Goal: Task Accomplishment & Management: Use online tool/utility

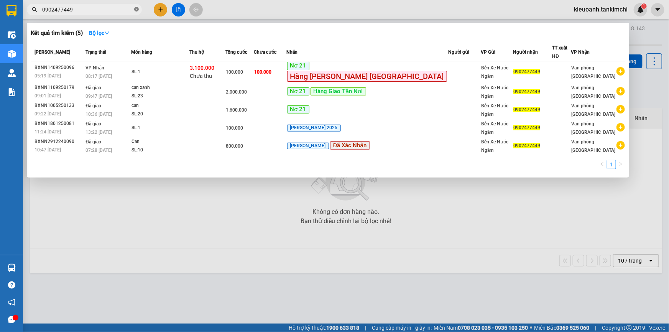
click at [136, 9] on icon "close-circle" at bounding box center [136, 9] width 5 height 5
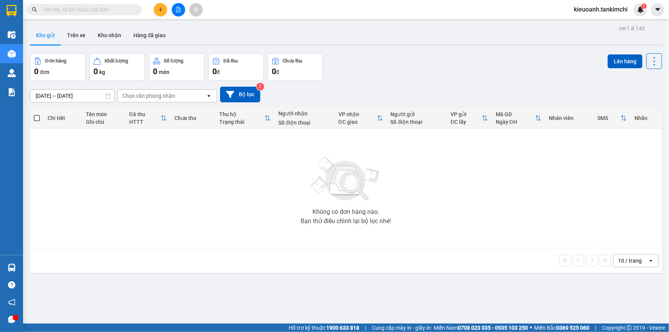
click at [118, 10] on input "text" at bounding box center [87, 9] width 90 height 8
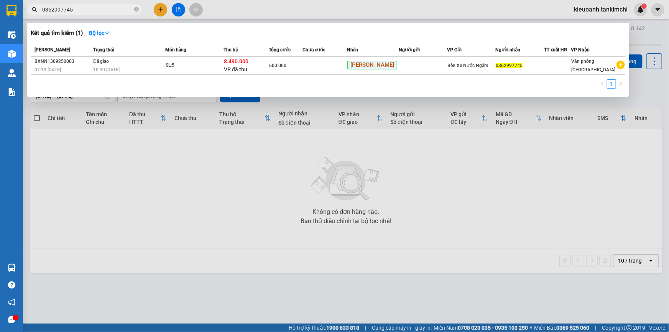
type input "0362997745"
click at [87, 9] on input "0362997745" at bounding box center [87, 9] width 90 height 8
click at [136, 11] on span at bounding box center [136, 9] width 5 height 7
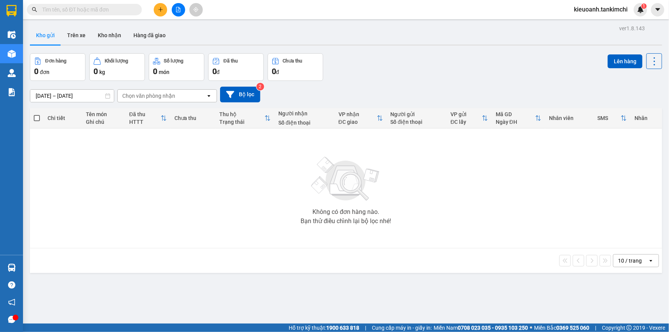
click at [119, 11] on input "text" at bounding box center [87, 9] width 90 height 8
click at [92, 13] on input "text" at bounding box center [87, 9] width 90 height 8
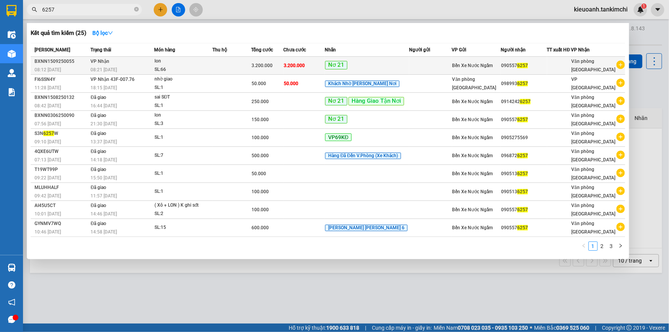
type input "6257"
click at [161, 61] on div "lon" at bounding box center [182, 61] width 57 height 8
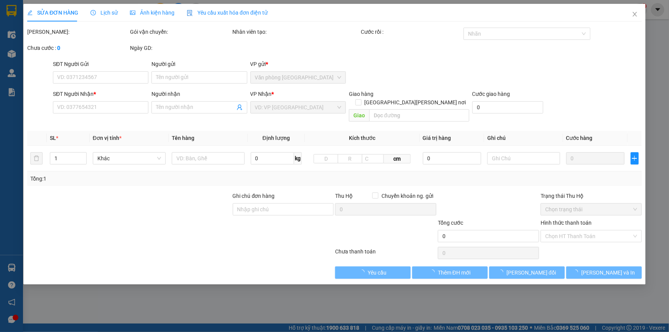
click at [94, 11] on span "Lịch sử" at bounding box center [103, 13] width 27 height 6
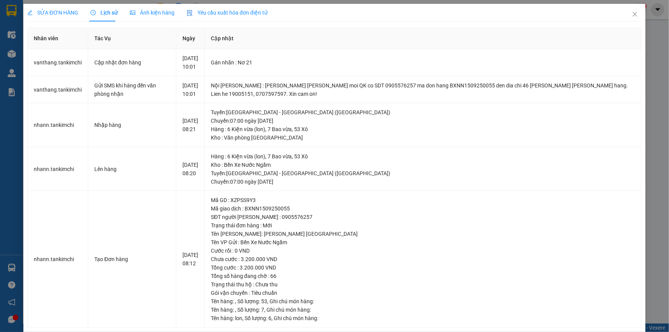
click at [645, 67] on div "SỬA ĐƠN HÀNG Lịch sử [PERSON_NAME] hàng Yêu cầu xuất [PERSON_NAME] điện tử Tota…" at bounding box center [334, 166] width 669 height 332
click at [632, 11] on icon "close" at bounding box center [635, 14] width 6 height 6
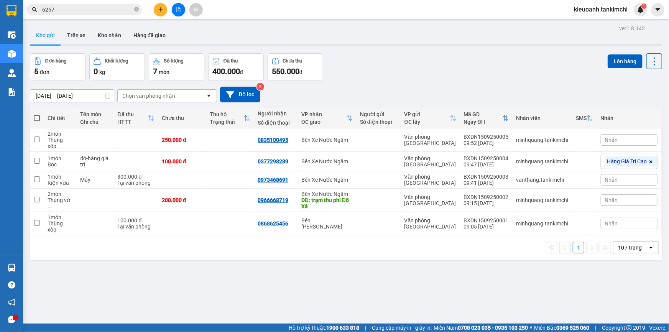
click at [116, 10] on input "6257" at bounding box center [87, 9] width 90 height 8
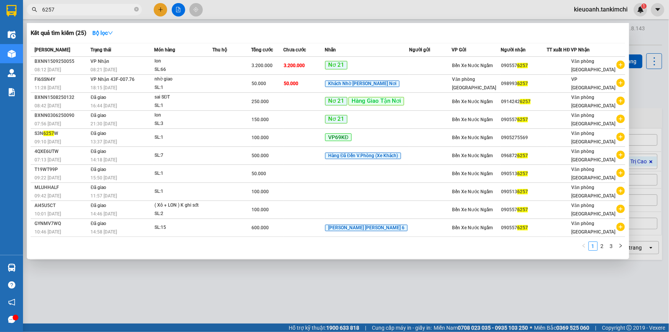
click at [95, 10] on input "6257" at bounding box center [87, 9] width 90 height 8
click at [138, 10] on icon "close-circle" at bounding box center [136, 9] width 5 height 5
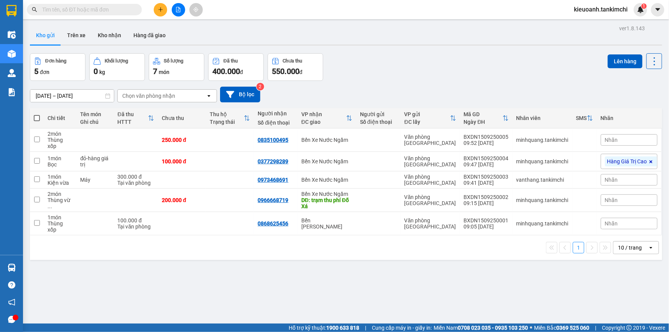
click at [121, 11] on input "text" at bounding box center [87, 9] width 90 height 8
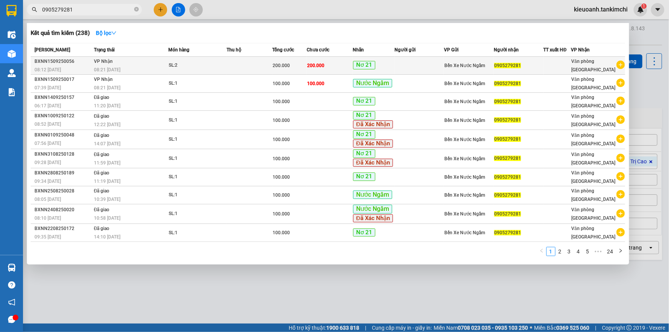
type input "0905279281"
click at [130, 68] on div "08:21 [DATE]" at bounding box center [131, 70] width 74 height 8
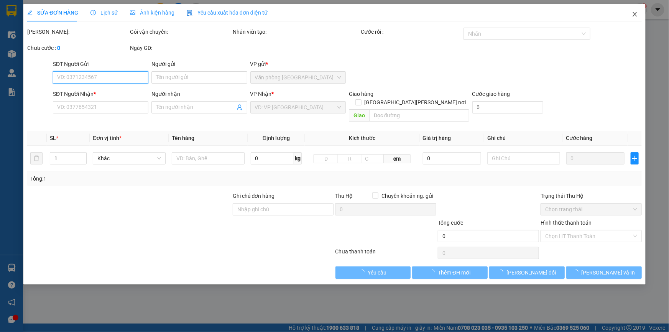
type input "0905279281"
type input "200.000"
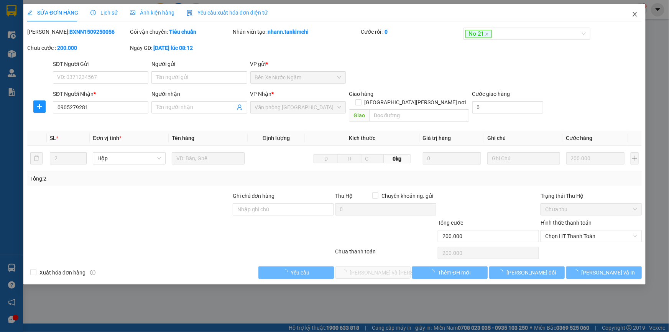
click at [631, 13] on span "Close" at bounding box center [634, 14] width 21 height 21
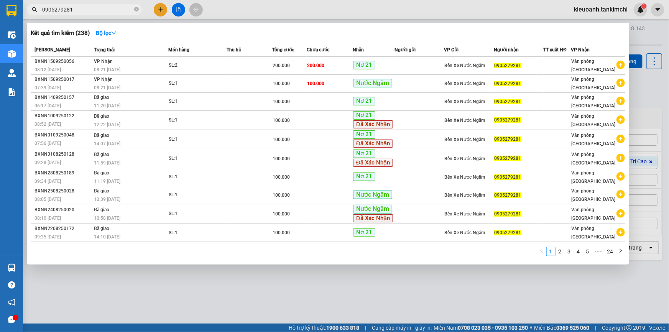
click at [74, 6] on input "0905279281" at bounding box center [87, 9] width 90 height 8
click at [151, 69] on div "08:21 [DATE]" at bounding box center [131, 70] width 74 height 8
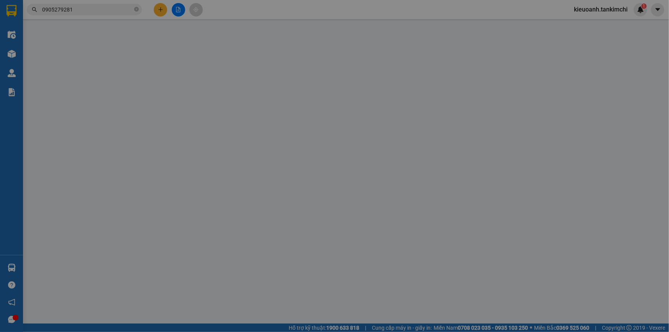
type input "0905279281"
type input "200.000"
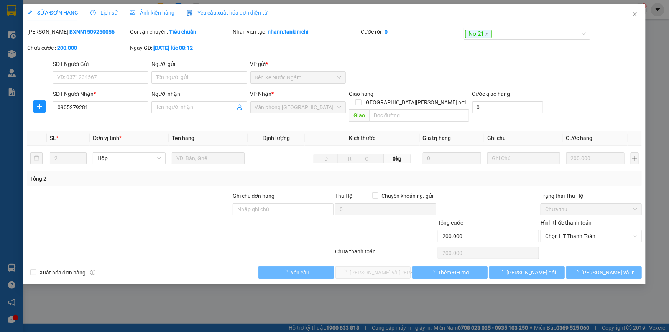
click at [105, 11] on span "Lịch sử" at bounding box center [103, 13] width 27 height 6
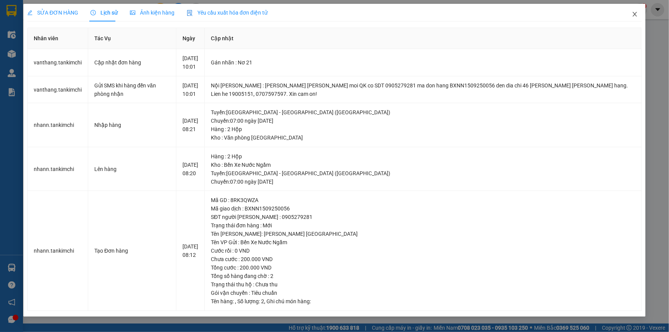
click at [632, 15] on icon "close" at bounding box center [634, 14] width 4 height 5
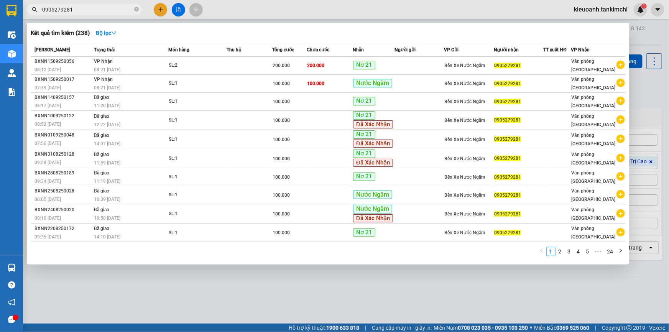
click at [97, 8] on input "0905279281" at bounding box center [87, 9] width 90 height 8
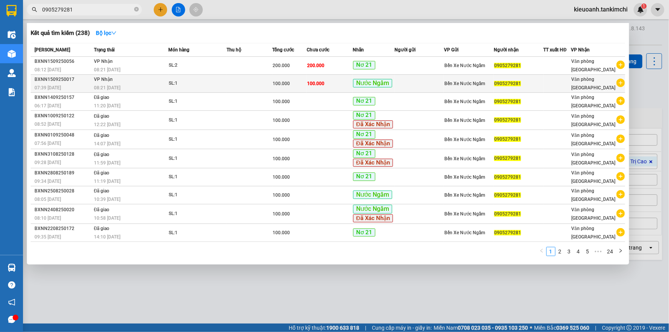
click at [113, 82] on td "[PERSON_NAME] 08:21 [DATE]" at bounding box center [130, 84] width 76 height 18
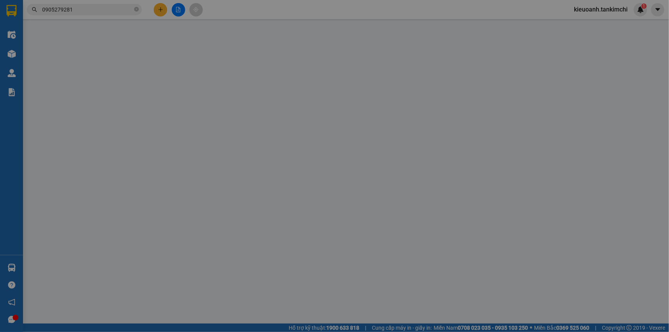
type input "0905279281"
type input "100.000"
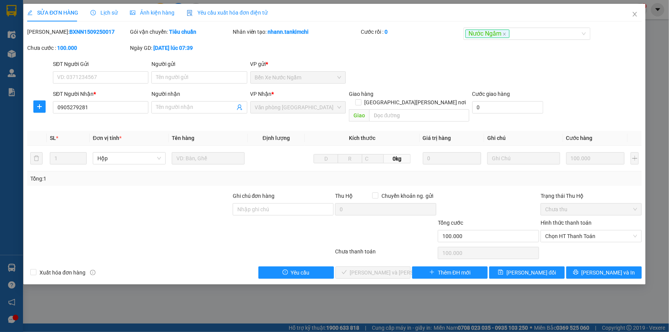
click at [101, 34] on div "Mã ĐH: BXNN1509250017" at bounding box center [77, 32] width 101 height 8
click at [107, 15] on span "Lịch sử" at bounding box center [103, 13] width 27 height 6
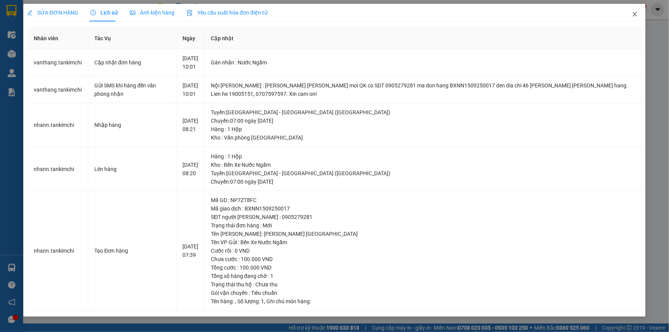
click at [625, 13] on span "Close" at bounding box center [634, 14] width 21 height 21
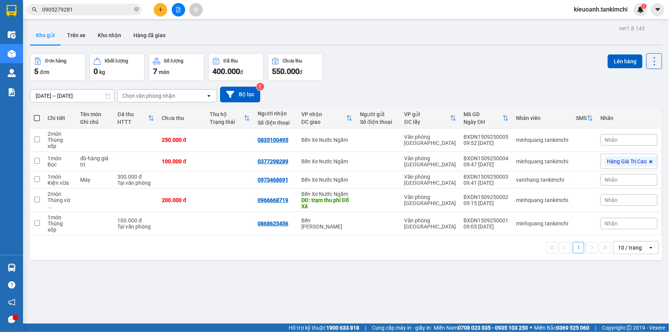
click at [107, 9] on input "0905279281" at bounding box center [87, 9] width 90 height 8
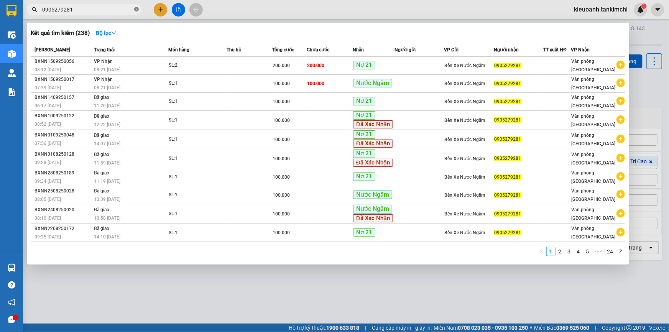
click at [135, 7] on icon "close-circle" at bounding box center [136, 9] width 5 height 5
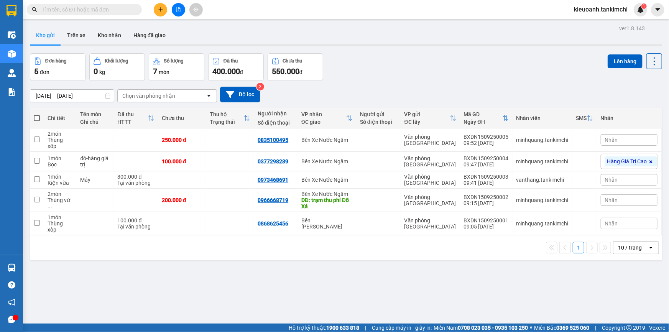
click at [123, 12] on input "text" at bounding box center [87, 9] width 90 height 8
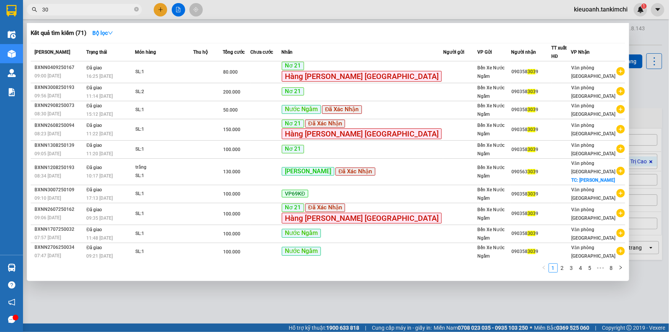
type input "3"
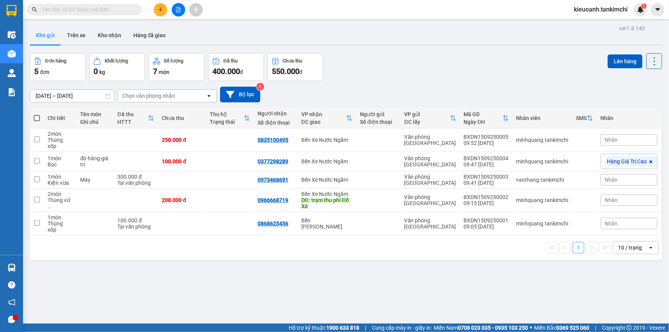
click at [119, 10] on input "text" at bounding box center [87, 9] width 90 height 8
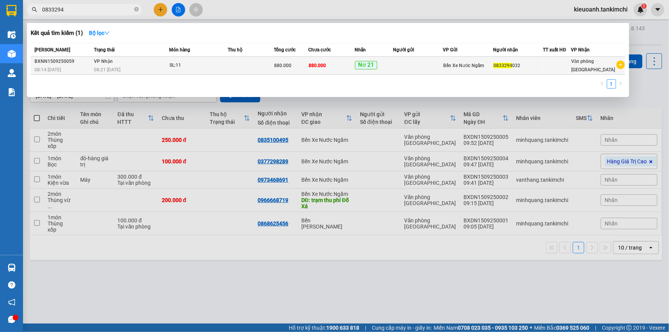
type input "0833294"
click at [205, 61] on div "SL: 11" at bounding box center [197, 65] width 57 height 8
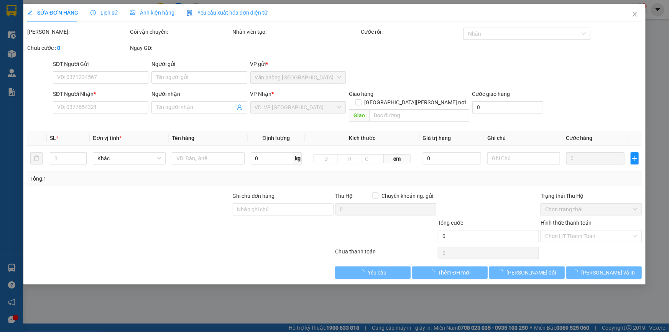
type input "0833294032"
type input "880.000"
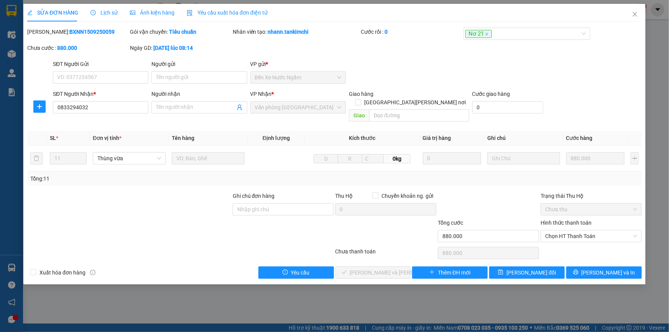
click at [100, 20] on div "Lịch sử" at bounding box center [103, 13] width 27 height 18
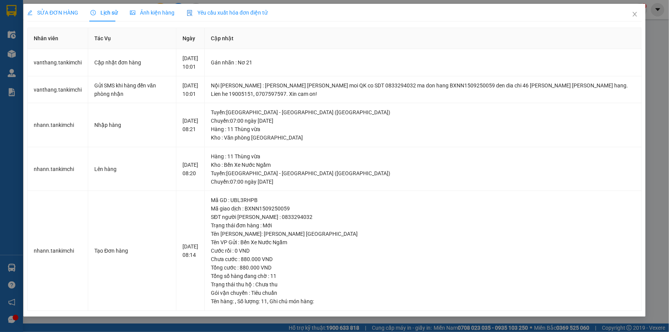
click at [656, 74] on div "SỬA ĐƠN HÀNG Lịch sử [PERSON_NAME] hàng Yêu cầu xuất [PERSON_NAME] điện tử Tota…" at bounding box center [334, 166] width 669 height 332
click at [630, 18] on span "Close" at bounding box center [634, 14] width 21 height 21
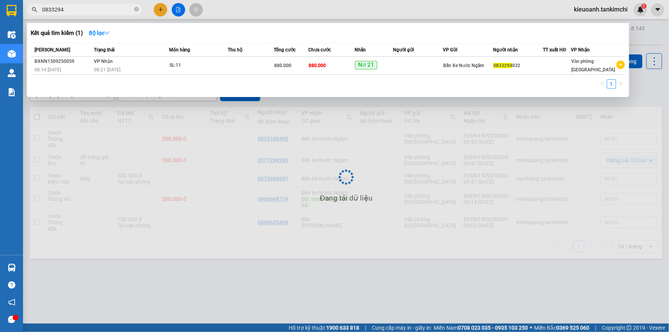
click at [94, 12] on input "0833294" at bounding box center [87, 9] width 90 height 8
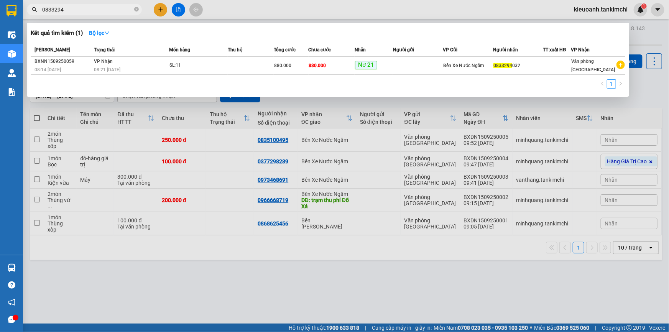
click at [113, 9] on input "0833294" at bounding box center [87, 9] width 90 height 8
click at [136, 8] on icon "close-circle" at bounding box center [136, 9] width 5 height 5
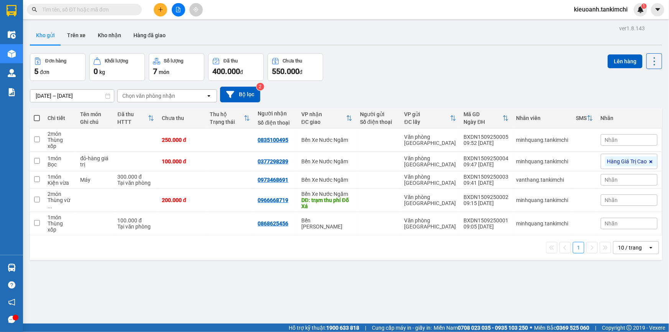
click at [127, 10] on input "text" at bounding box center [87, 9] width 90 height 8
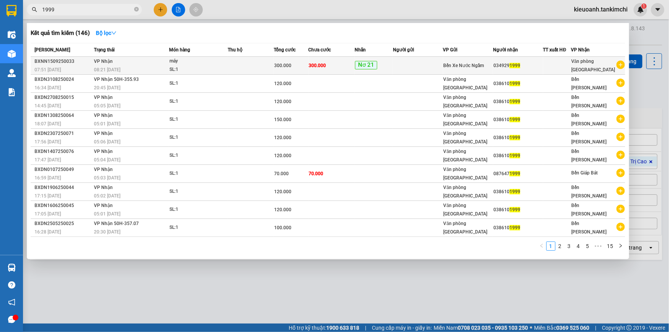
type input "1999"
click at [161, 64] on td "[PERSON_NAME] 08:21 [DATE]" at bounding box center [130, 66] width 77 height 18
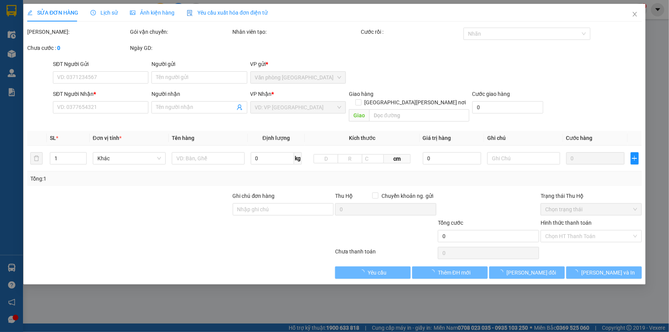
type input "0349291999"
type input "300.000"
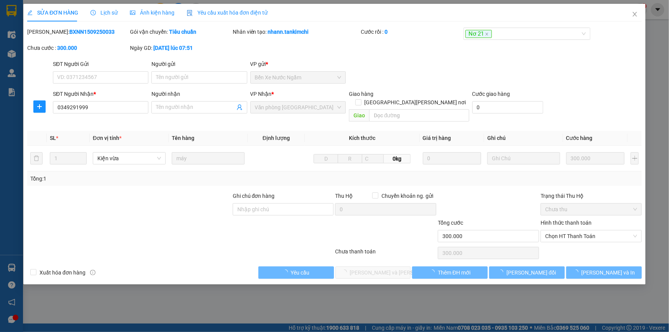
click at [98, 15] on span "Lịch sử" at bounding box center [103, 13] width 27 height 6
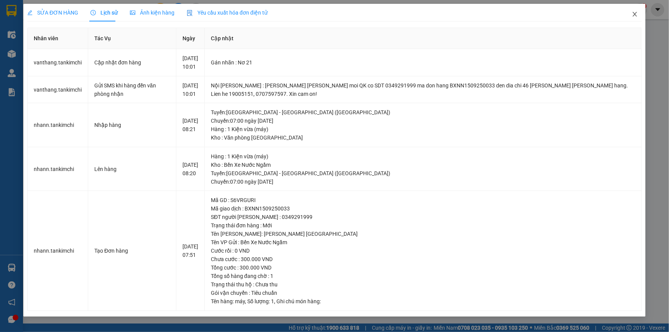
click at [632, 14] on icon "close" at bounding box center [635, 14] width 6 height 6
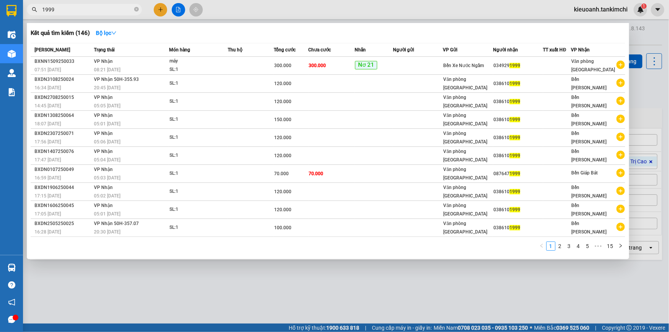
click at [95, 9] on input "1999" at bounding box center [87, 9] width 90 height 8
click at [135, 10] on icon "close-circle" at bounding box center [136, 9] width 5 height 5
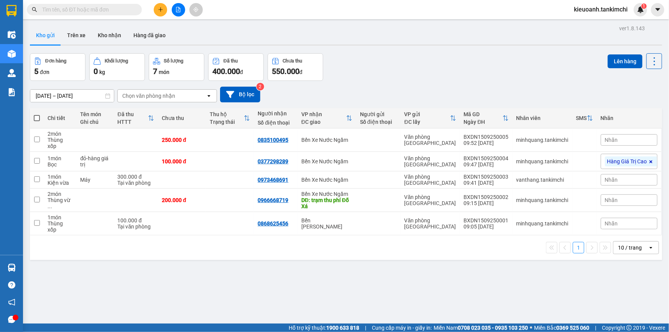
click at [115, 11] on input "text" at bounding box center [87, 9] width 90 height 8
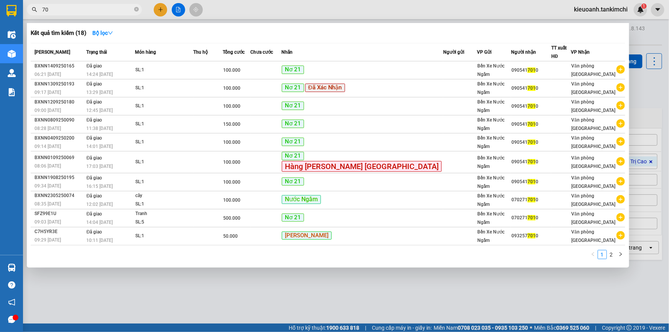
type input "7"
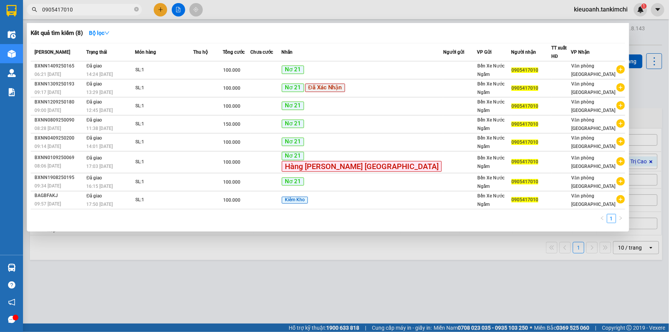
click at [87, 8] on input "0905417010" at bounding box center [87, 9] width 90 height 8
click at [65, 9] on input "0905417010" at bounding box center [87, 9] width 90 height 8
drag, startPoint x: 59, startPoint y: 10, endPoint x: 77, endPoint y: 9, distance: 17.3
click at [77, 9] on input "0905417010" at bounding box center [87, 9] width 90 height 8
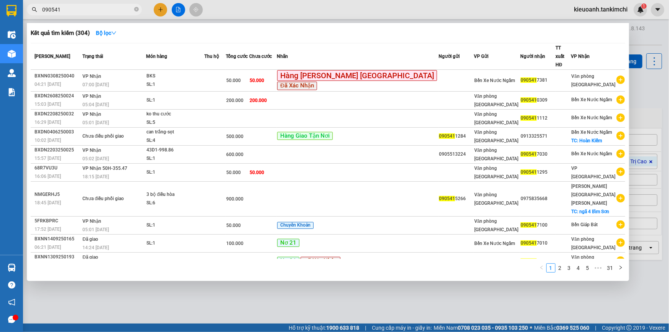
click at [93, 12] on input "090541" at bounding box center [87, 9] width 90 height 8
paste input "7010"
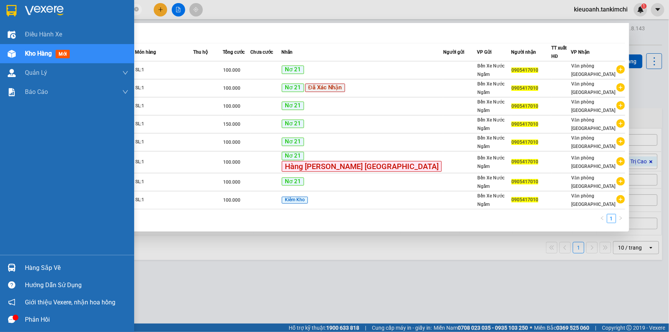
drag, startPoint x: 60, startPoint y: 11, endPoint x: 23, endPoint y: 12, distance: 37.6
click at [23, 12] on section "Kết quả [PERSON_NAME] ( 8 ) Bộ lọc Mã ĐH Trạng thái Món hàng Thu hộ Tổng [PERSO…" at bounding box center [334, 166] width 669 height 332
type input "7010"
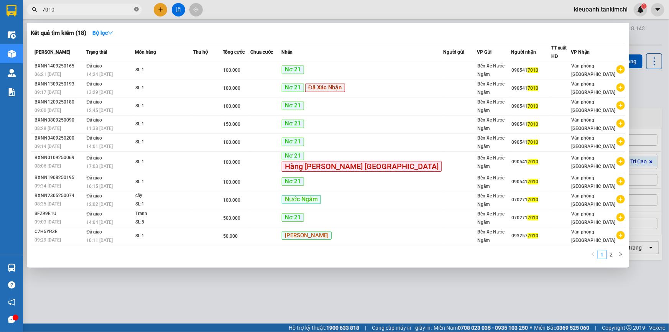
click at [138, 10] on icon "close-circle" at bounding box center [136, 9] width 5 height 5
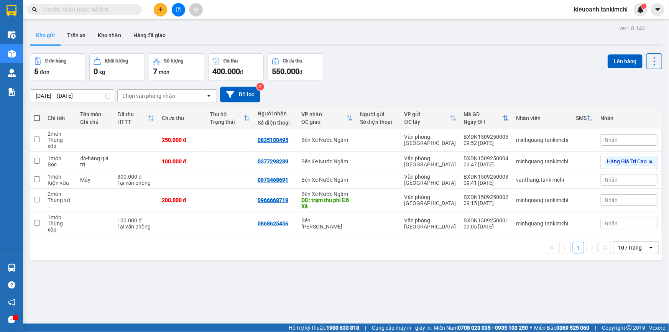
click at [123, 14] on span at bounding box center [84, 9] width 115 height 11
click at [117, 8] on input "text" at bounding box center [87, 9] width 90 height 8
click at [96, 8] on input "text" at bounding box center [87, 9] width 90 height 8
click at [65, 8] on input "text" at bounding box center [87, 9] width 90 height 8
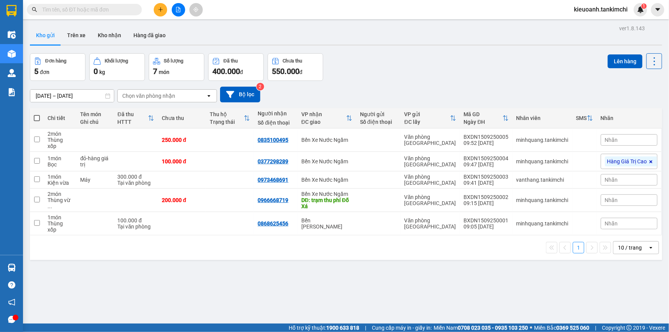
click at [65, 8] on input "text" at bounding box center [87, 9] width 90 height 8
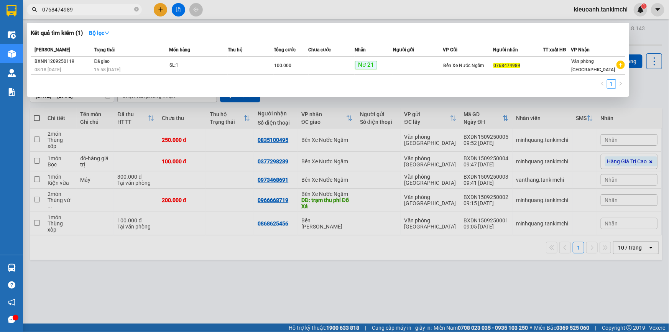
click at [87, 11] on input "0768474989" at bounding box center [87, 9] width 90 height 8
type input "0768474989"
click at [135, 10] on icon "close-circle" at bounding box center [136, 9] width 5 height 5
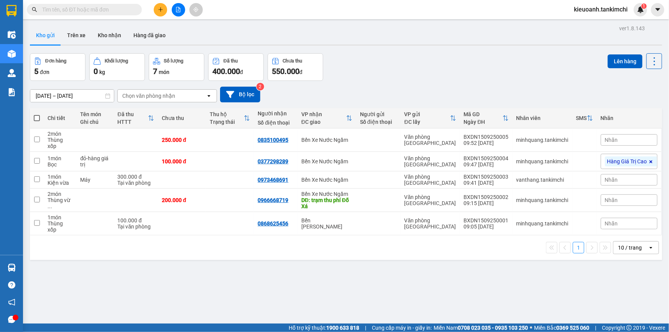
click at [121, 10] on input "text" at bounding box center [87, 9] width 90 height 8
click at [115, 11] on input "text" at bounding box center [87, 9] width 90 height 8
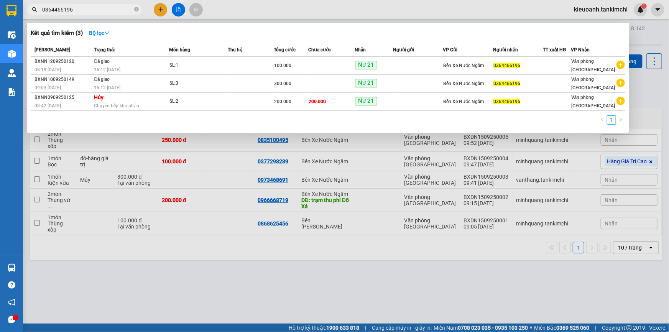
type input "0364466196"
click at [261, 10] on div at bounding box center [334, 166] width 669 height 332
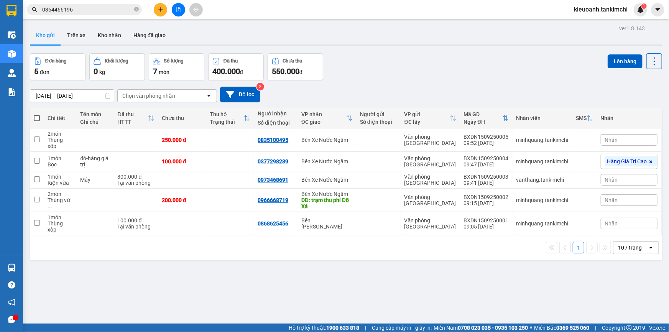
click at [100, 12] on input "0364466196" at bounding box center [87, 9] width 90 height 8
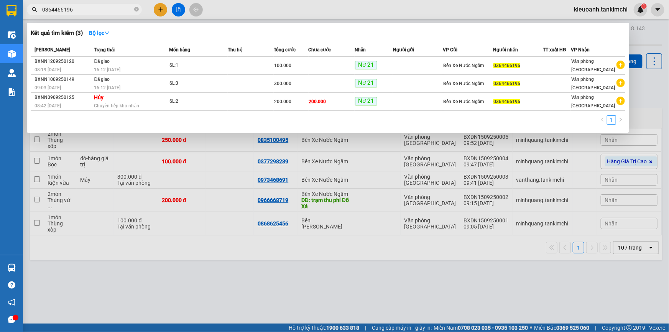
click at [82, 8] on input "0364466196" at bounding box center [87, 9] width 90 height 8
click at [243, 7] on div at bounding box center [334, 166] width 669 height 332
click at [119, 10] on input "0364466196" at bounding box center [87, 9] width 90 height 8
click at [92, 6] on input "0364466196" at bounding box center [87, 9] width 90 height 8
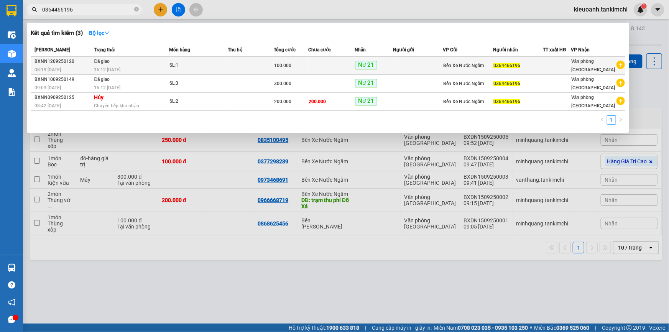
click at [96, 61] on span "Đã giao" at bounding box center [102, 61] width 16 height 5
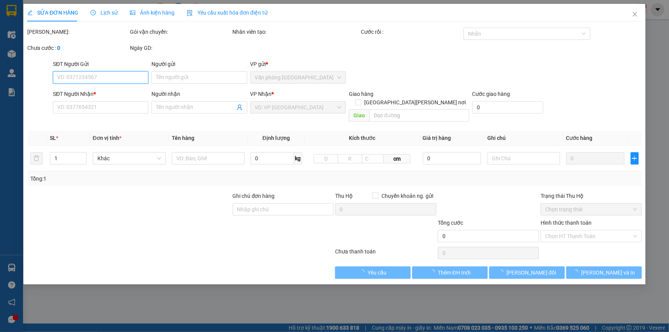
type input "0364466196"
type input "100.000"
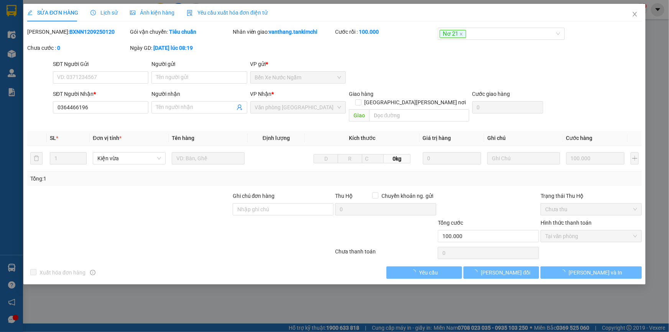
click at [97, 10] on span "Lịch sử" at bounding box center [103, 13] width 27 height 6
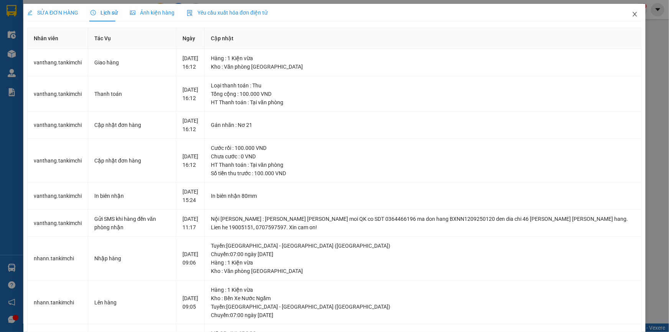
click at [632, 13] on icon "close" at bounding box center [634, 14] width 4 height 5
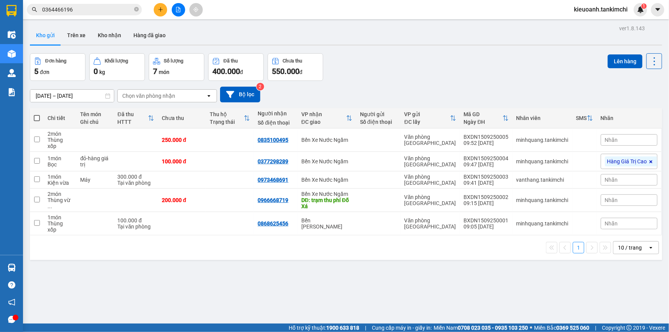
click at [87, 9] on input "0364466196" at bounding box center [87, 9] width 90 height 8
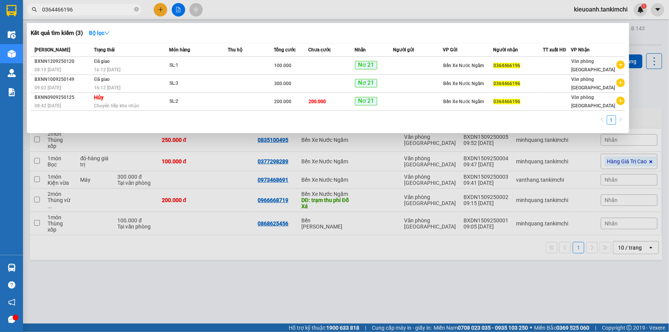
click at [106, 9] on input "0364466196" at bounding box center [87, 9] width 90 height 8
click at [90, 9] on input "0364466196" at bounding box center [87, 9] width 90 height 8
click at [94, 10] on input "0364466196" at bounding box center [87, 9] width 90 height 8
click at [94, 8] on input "0364466196" at bounding box center [87, 9] width 90 height 8
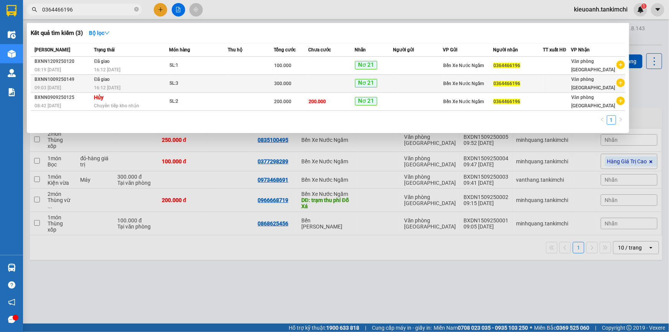
click at [131, 81] on td "Đã giao 16:12 [DATE]" at bounding box center [130, 84] width 77 height 18
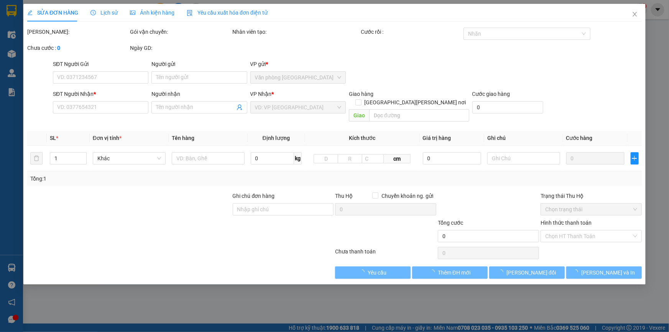
type input "0364466196"
type input "300.000"
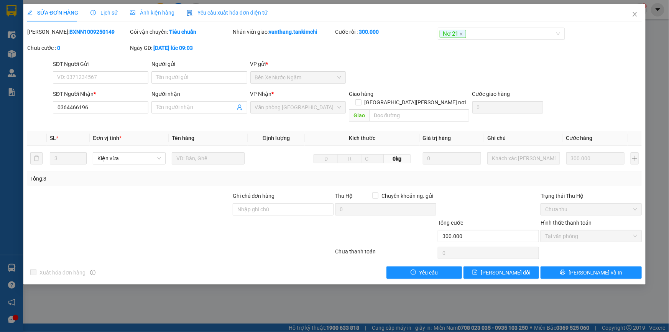
click at [105, 13] on span "Lịch sử" at bounding box center [103, 13] width 27 height 6
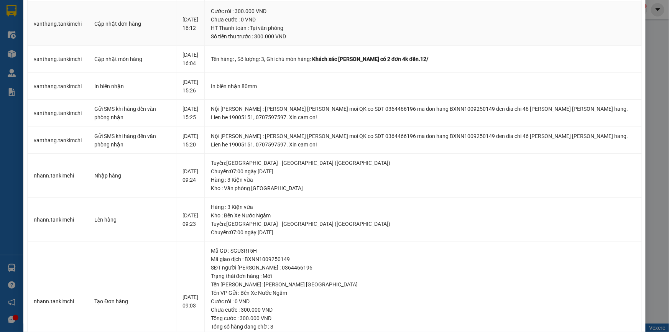
scroll to position [231, 0]
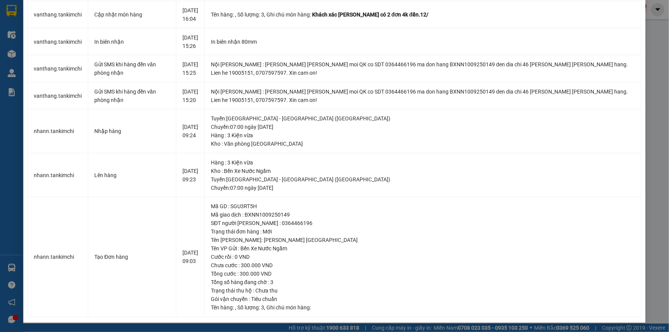
click at [645, 36] on div "SỬA ĐƠN HÀNG Lịch sử [PERSON_NAME] hàng Yêu cầu xuất [PERSON_NAME] điện tử Tota…" at bounding box center [334, 166] width 669 height 332
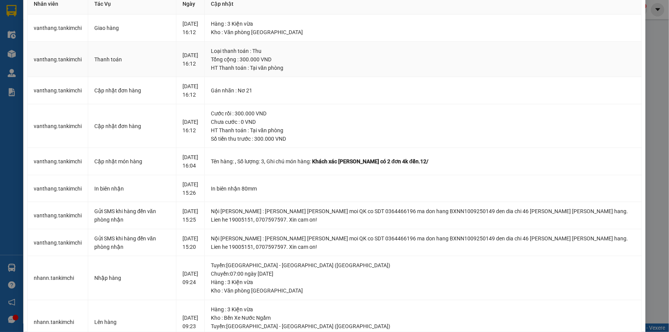
scroll to position [0, 0]
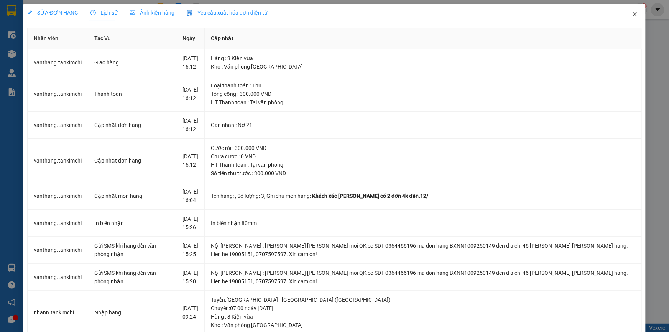
click at [632, 12] on icon "close" at bounding box center [635, 14] width 6 height 6
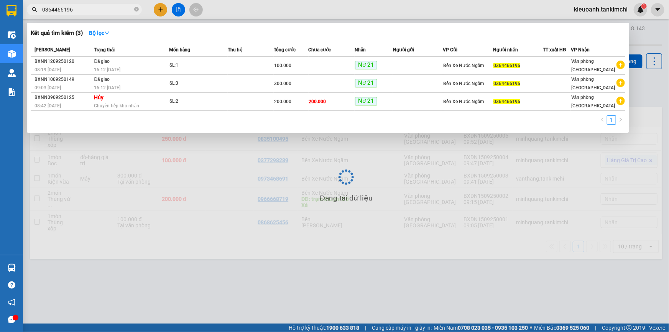
click at [93, 10] on input "0364466196" at bounding box center [87, 9] width 90 height 8
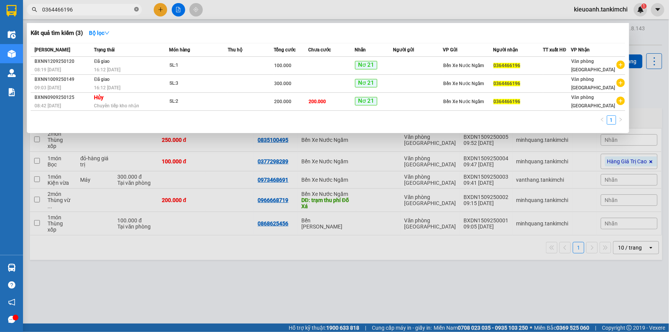
click at [135, 11] on icon "close-circle" at bounding box center [136, 9] width 5 height 5
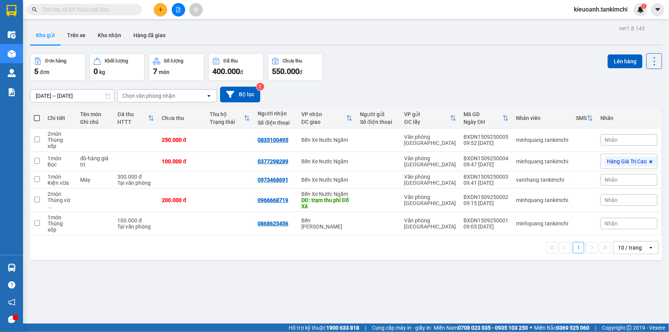
click at [107, 12] on input "text" at bounding box center [87, 9] width 90 height 8
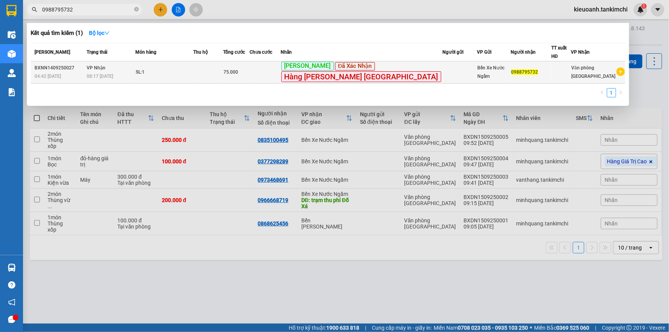
type input "0988795732"
click at [250, 73] on td "75.000" at bounding box center [236, 72] width 26 height 22
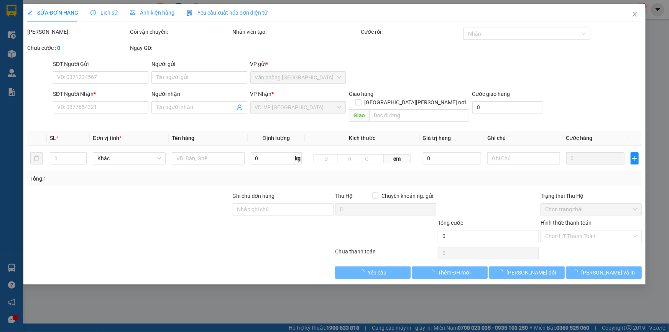
type input "0988795732"
type input "75.000"
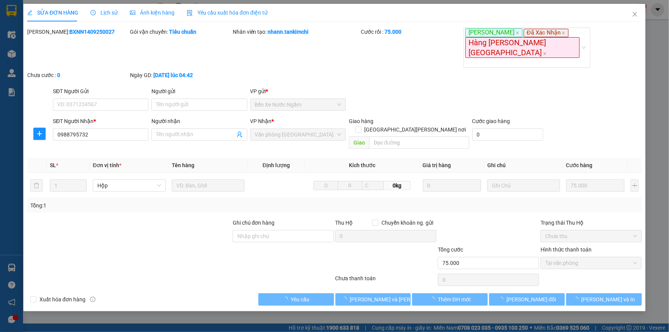
click at [108, 11] on span "Lịch sử" at bounding box center [103, 13] width 27 height 6
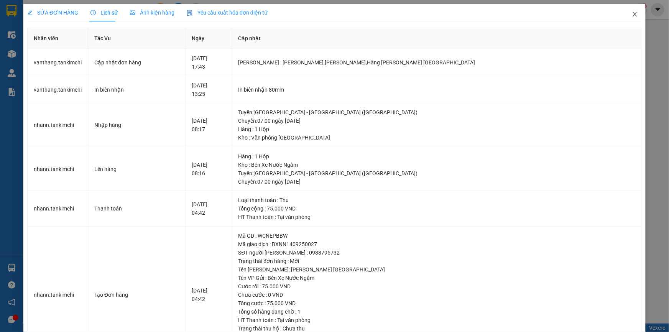
click at [632, 16] on icon "close" at bounding box center [634, 14] width 4 height 5
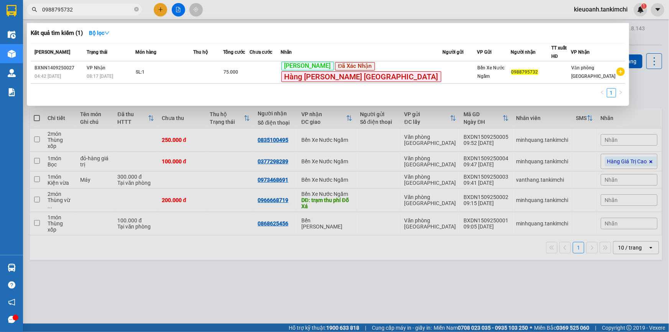
click at [100, 7] on input "0988795732" at bounding box center [87, 9] width 90 height 8
click at [137, 10] on icon "close-circle" at bounding box center [136, 9] width 5 height 5
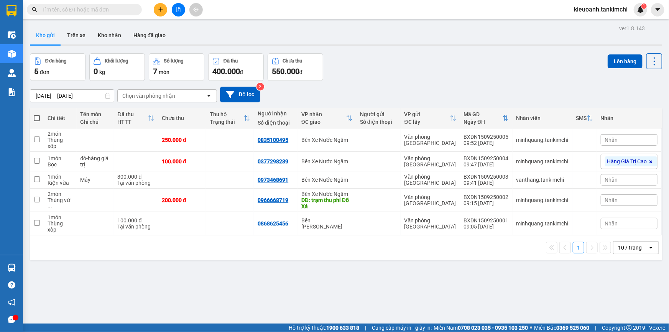
click at [121, 12] on input "text" at bounding box center [87, 9] width 90 height 8
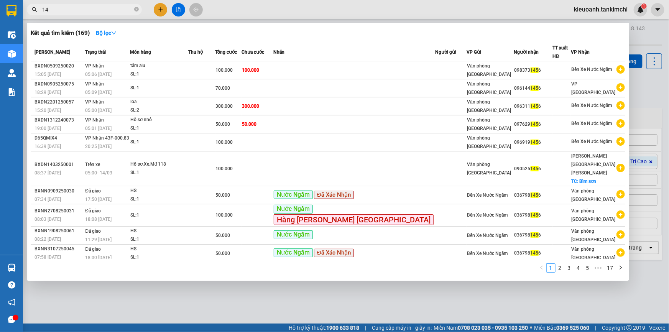
type input "1"
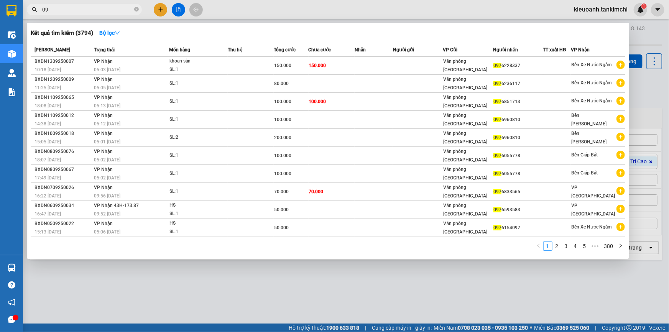
type input "0"
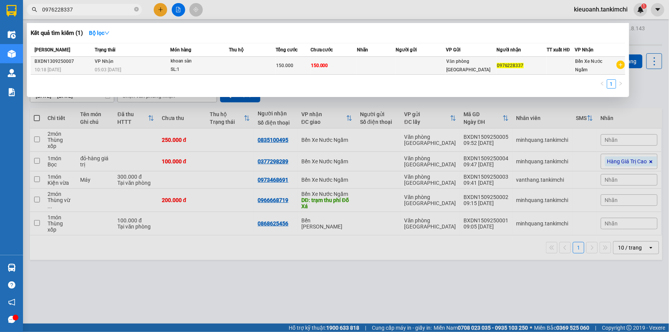
type input "0976228337"
click at [244, 71] on td at bounding box center [252, 66] width 46 height 18
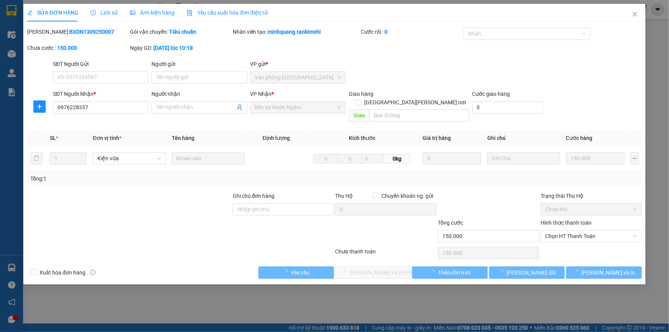
type input "0976228337"
type input "150.000"
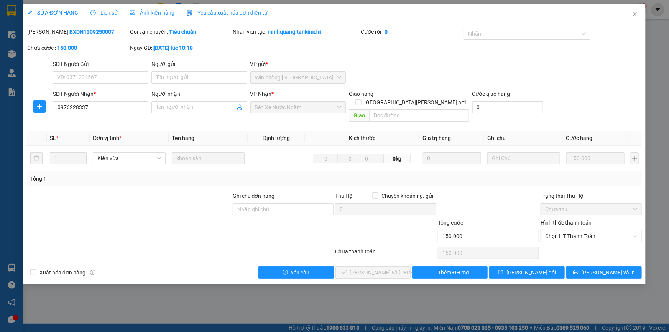
click at [88, 11] on div "SỬA ĐƠN HÀNG Lịch sử Ảnh kiện hàng Yêu cầu xuất hóa đơn điện tử" at bounding box center [147, 13] width 240 height 18
click at [95, 10] on span "Lịch sử" at bounding box center [103, 13] width 27 height 6
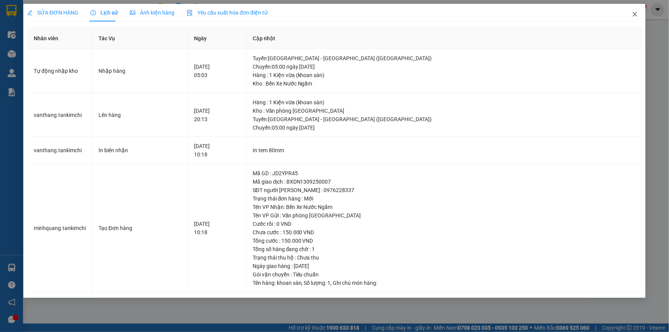
click at [634, 16] on icon "close" at bounding box center [635, 14] width 6 height 6
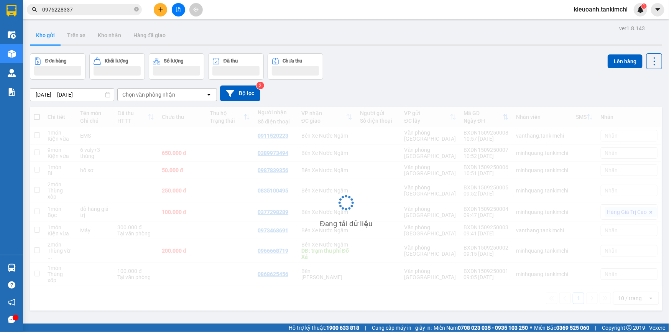
click at [91, 9] on input "0976228337" at bounding box center [87, 9] width 90 height 8
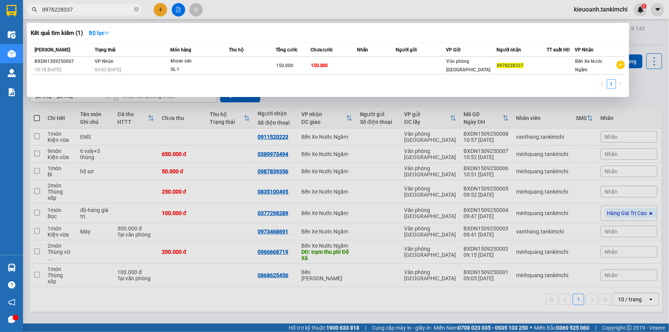
click at [91, 9] on input "0976228337" at bounding box center [87, 9] width 90 height 8
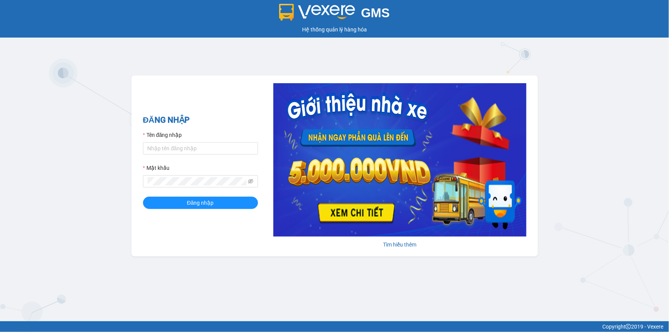
click at [179, 155] on form "Tên đăng nhập Mật khẩu Đăng nhập" at bounding box center [200, 170] width 115 height 78
click at [178, 152] on input "Tên đăng nhập" at bounding box center [200, 148] width 115 height 12
type input "kieuoanh.tankimchi"
click at [143, 197] on button "Đăng nhập" at bounding box center [200, 203] width 115 height 12
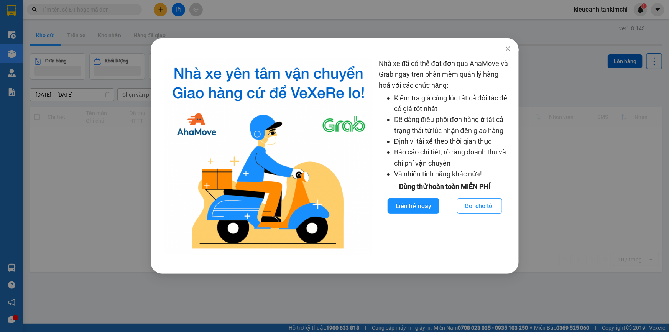
click at [116, 103] on div "Nhà xe đã có thể đặt đơn qua AhaMove và Grab ngay trên phần mềm quản lý hàng ho…" at bounding box center [334, 166] width 669 height 332
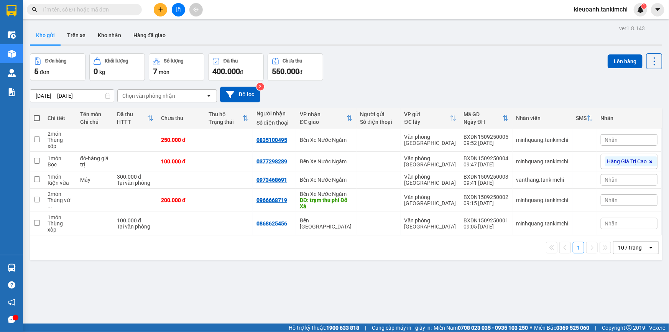
click at [122, 10] on input "text" at bounding box center [87, 9] width 90 height 8
paste input "0768474989"
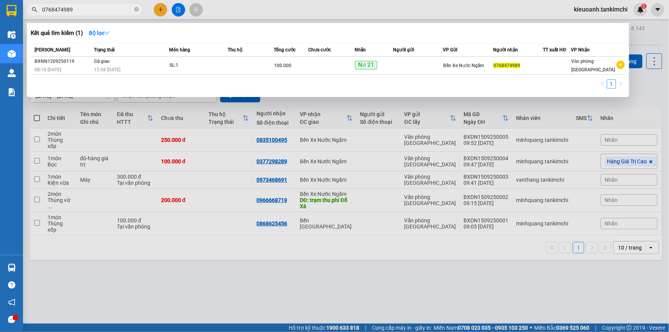
type input "0768474989"
click at [244, 5] on div at bounding box center [334, 166] width 669 height 332
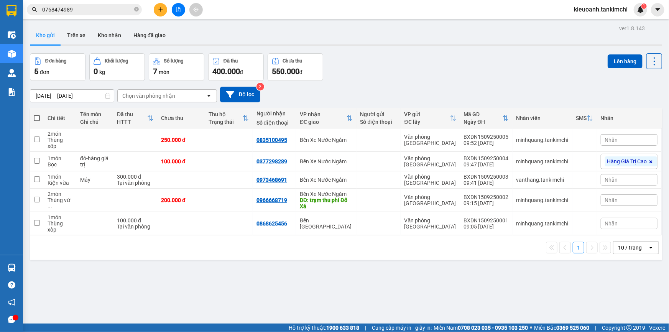
click at [107, 12] on input "0768474989" at bounding box center [87, 9] width 90 height 8
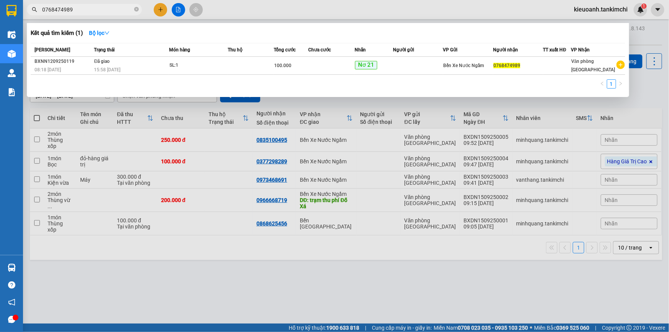
click at [102, 8] on input "0768474989" at bounding box center [87, 9] width 90 height 8
click at [100, 11] on input "0768474989" at bounding box center [87, 9] width 90 height 8
click at [92, 10] on input "0768474989" at bounding box center [87, 9] width 90 height 8
